Goal: Find contact information: Find contact information

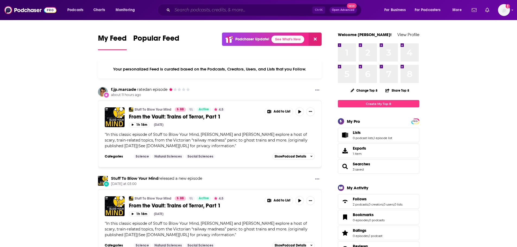
click at [230, 11] on input "Search podcasts, credits, & more..." at bounding box center [242, 10] width 140 height 9
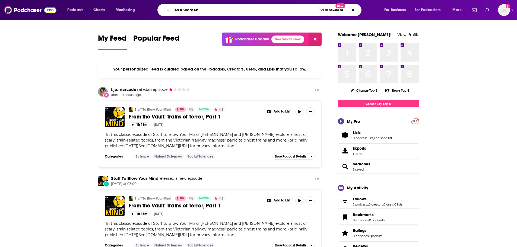
type input "as a woman"
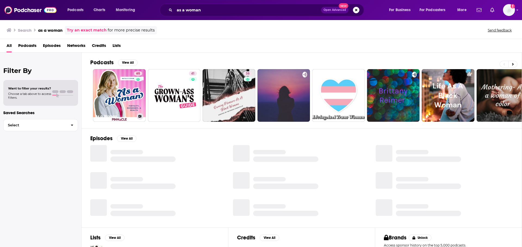
click at [136, 83] on div at bounding box center [138, 83] width 5 height 5
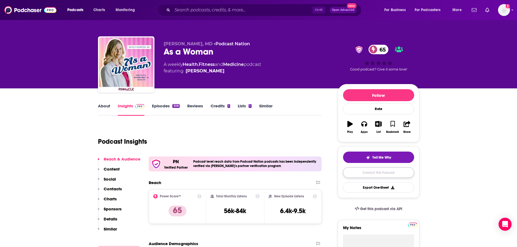
click at [378, 175] on link "Contact This Podcast" at bounding box center [378, 173] width 71 height 11
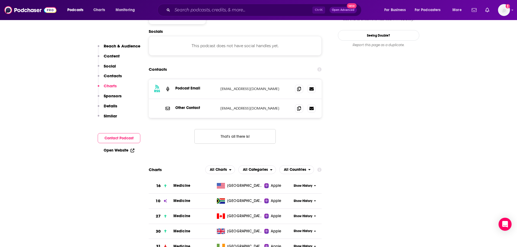
scroll to position [475, 0]
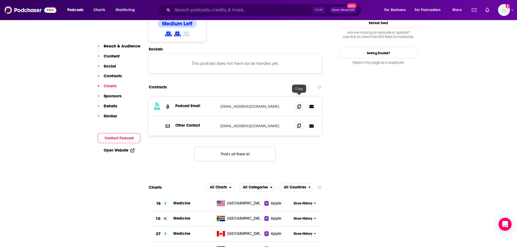
click at [298, 124] on icon at bounding box center [299, 126] width 4 height 4
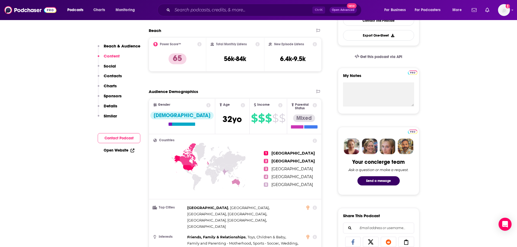
scroll to position [149, 0]
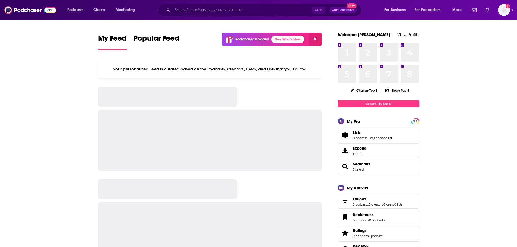
click at [212, 12] on input "Search podcasts, credits, & more..." at bounding box center [242, 10] width 140 height 9
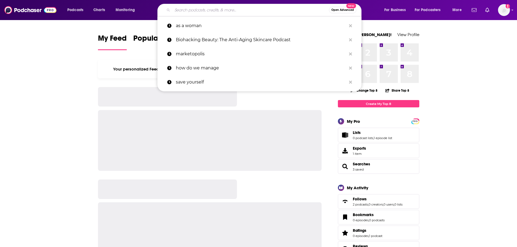
paste input "The Dr Louise Newson Podcast"
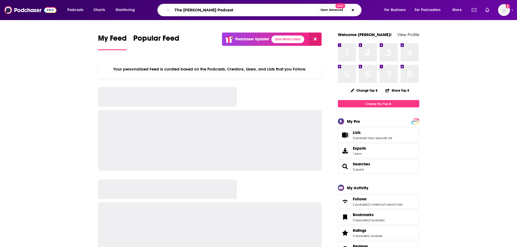
type input "The Dr Louise Newson Podcast"
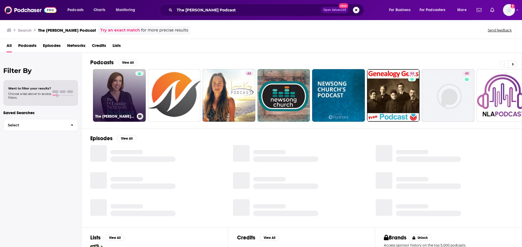
click at [128, 86] on link "The Dr Louise Newson Podcast" at bounding box center [119, 95] width 53 height 53
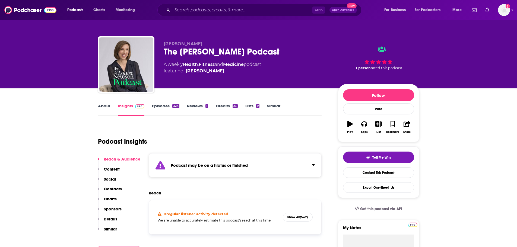
click at [262, 162] on div "Podcast may be on a hiatus or finished" at bounding box center [235, 165] width 173 height 24
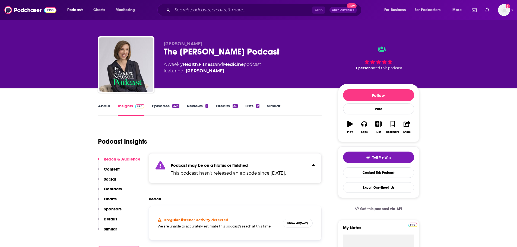
click at [262, 162] on div "Podcast may be on a hiatus or finished This podcast hasn't released an episode …" at bounding box center [228, 168] width 115 height 17
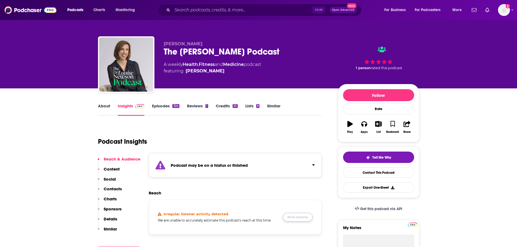
click at [303, 217] on button "Show Anyway" at bounding box center [298, 217] width 30 height 9
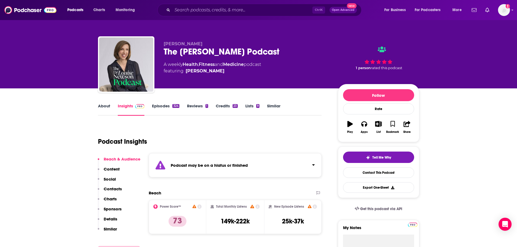
click at [219, 48] on div "The Dr Louise Newson Podcast" at bounding box center [247, 51] width 166 height 11
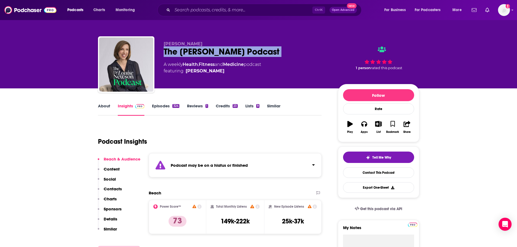
click at [219, 48] on div "The Dr Louise Newson Podcast" at bounding box center [247, 51] width 166 height 11
copy div "The Dr Louise Newson Podcast"
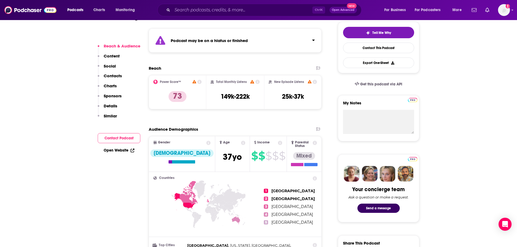
scroll to position [136, 0]
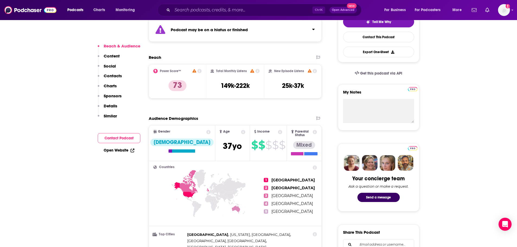
click at [375, 32] on div "Tell Me Why Contact This Podcast Export One-Sheet" at bounding box center [378, 36] width 71 height 41
click at [374, 38] on link "Contact This Podcast" at bounding box center [378, 37] width 71 height 11
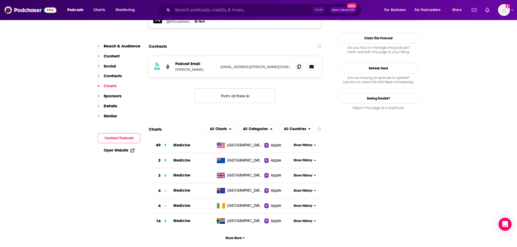
scroll to position [548, 0]
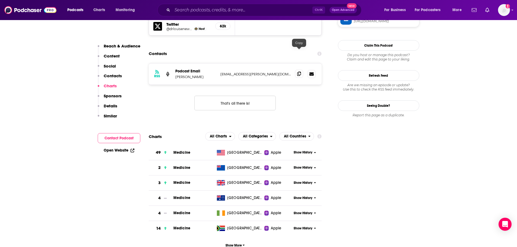
click at [302, 70] on span at bounding box center [299, 74] width 8 height 8
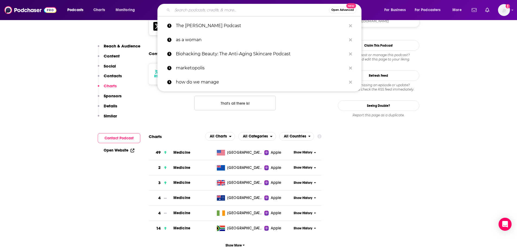
click at [260, 12] on input "Search podcasts, credits, & more..." at bounding box center [250, 10] width 157 height 9
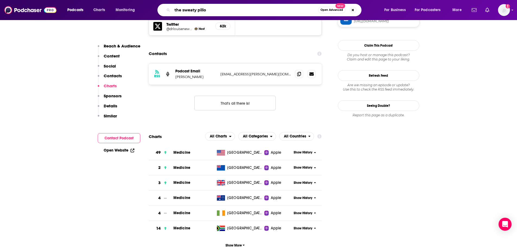
type input "the sweaty pillow"
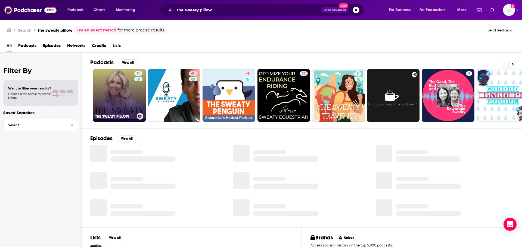
click at [121, 98] on link "31 THE SWEATY PILLOW" at bounding box center [119, 95] width 53 height 53
